Goal: Information Seeking & Learning: Learn about a topic

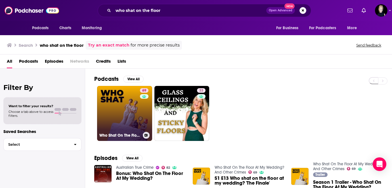
click at [103, 137] on h3 "Who Shat On The Floor At My Wedding? And Other Crimes" at bounding box center [119, 135] width 41 height 5
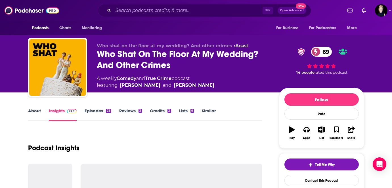
click at [92, 111] on link "Episodes 36" at bounding box center [97, 114] width 26 height 13
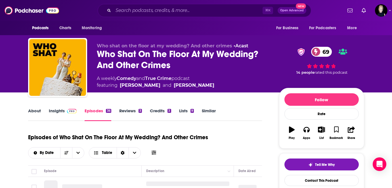
click at [59, 115] on link "Insights" at bounding box center [63, 114] width 28 height 13
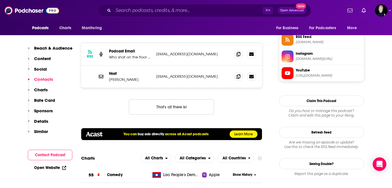
scroll to position [544, 0]
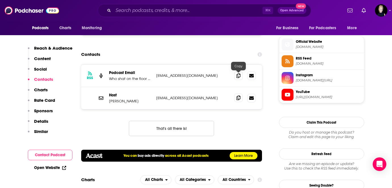
click at [237, 96] on icon at bounding box center [238, 98] width 4 height 5
click at [238, 73] on icon at bounding box center [238, 75] width 4 height 5
